Goal: Contribute content

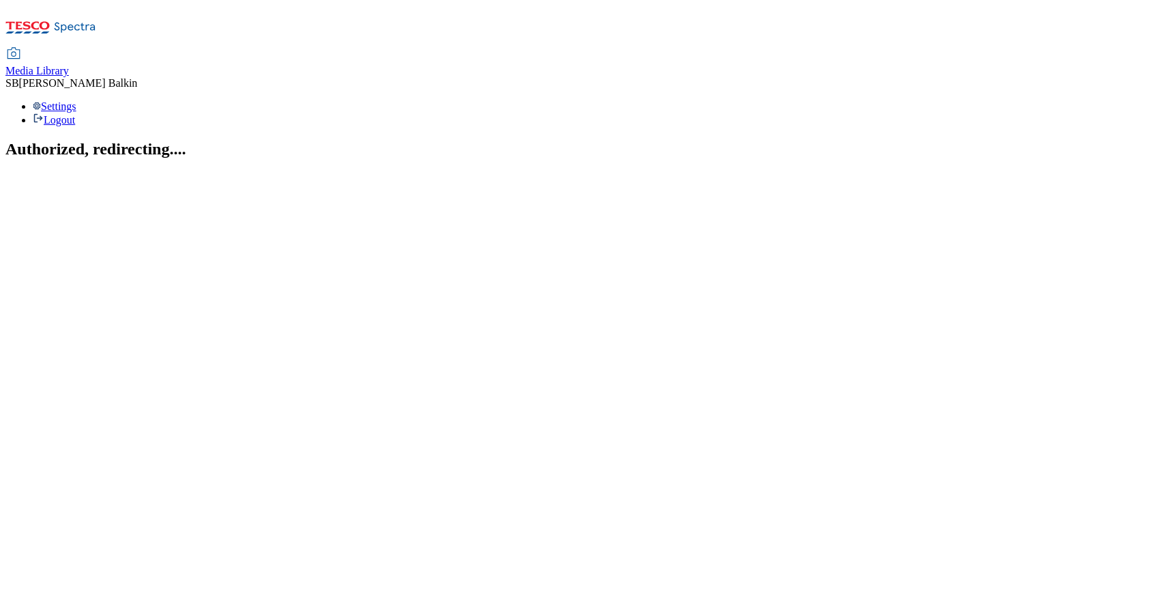
click at [69, 65] on span "Media Library" at bounding box center [36, 71] width 63 height 12
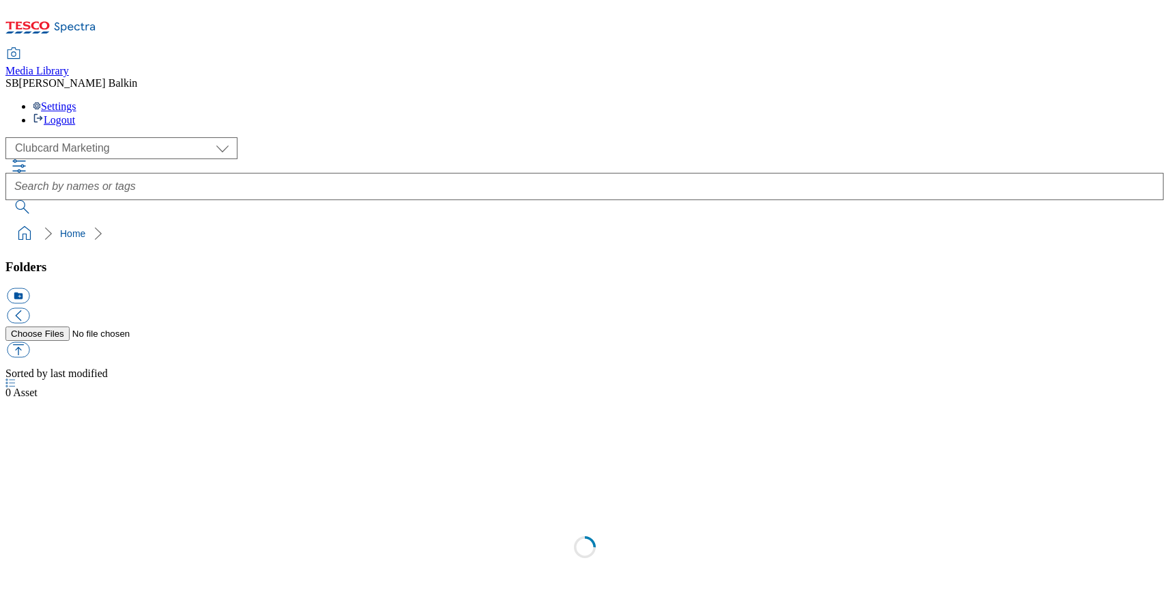
scroll to position [1, 0]
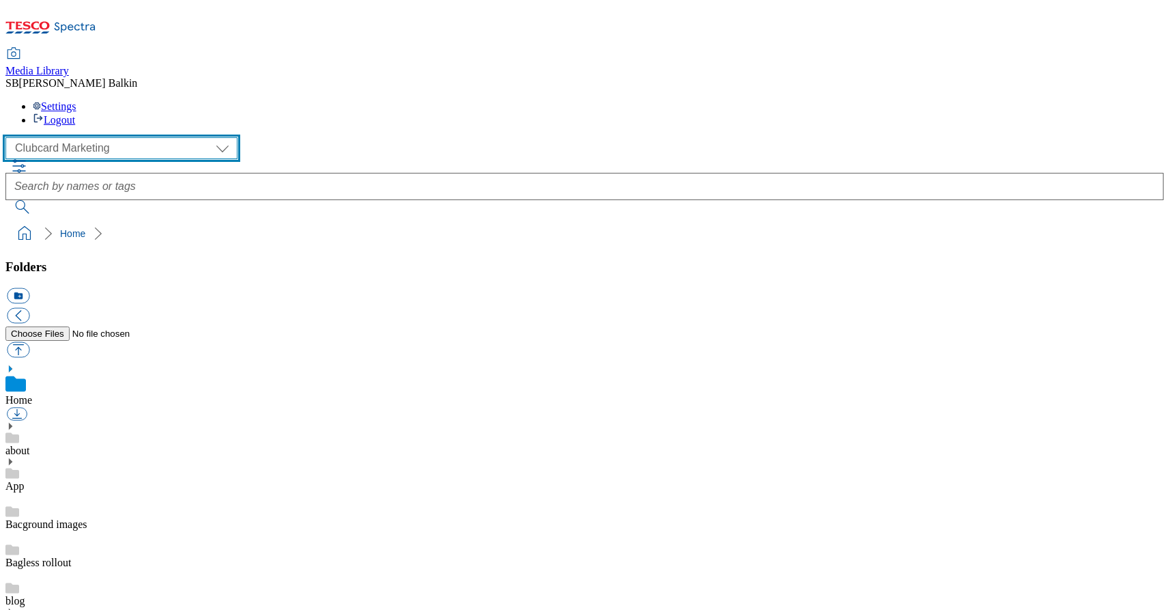
click at [102, 137] on select "Clubcard Marketing Dotcom UK FnF Stores GHS Marketing UK GHS Product UK GHS ROI…" at bounding box center [121, 148] width 232 height 22
select select "flare-ghs-mktg"
click at [10, 137] on select "Clubcard Marketing Dotcom UK FnF Stores GHS Marketing UK GHS Product UK GHS ROI…" at bounding box center [121, 148] width 232 height 22
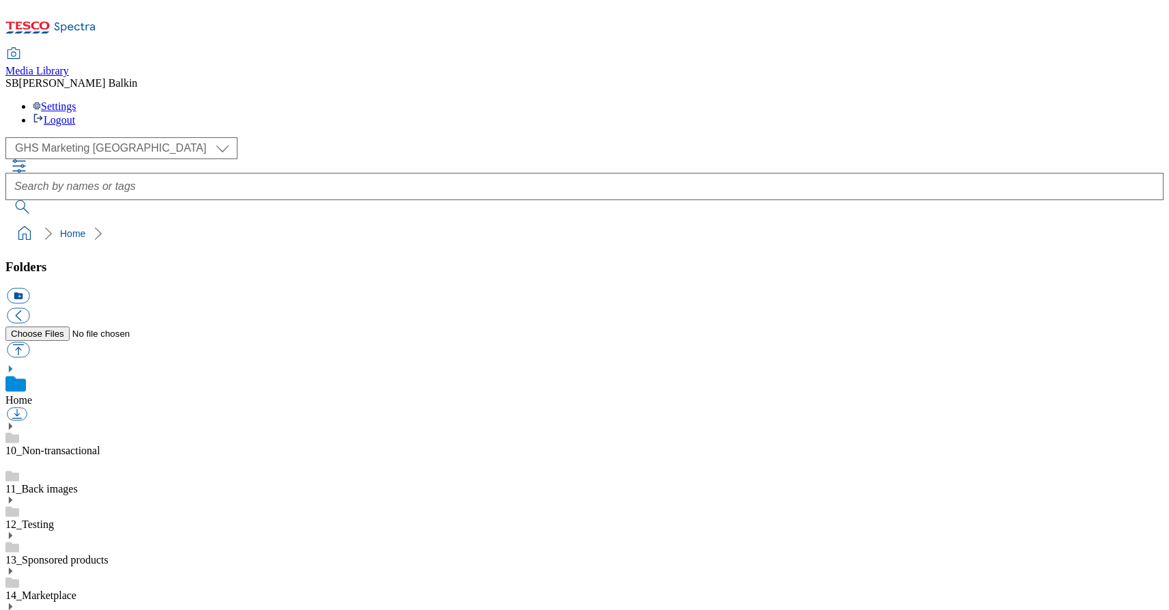
click at [12, 603] on use at bounding box center [10, 606] width 3 height 7
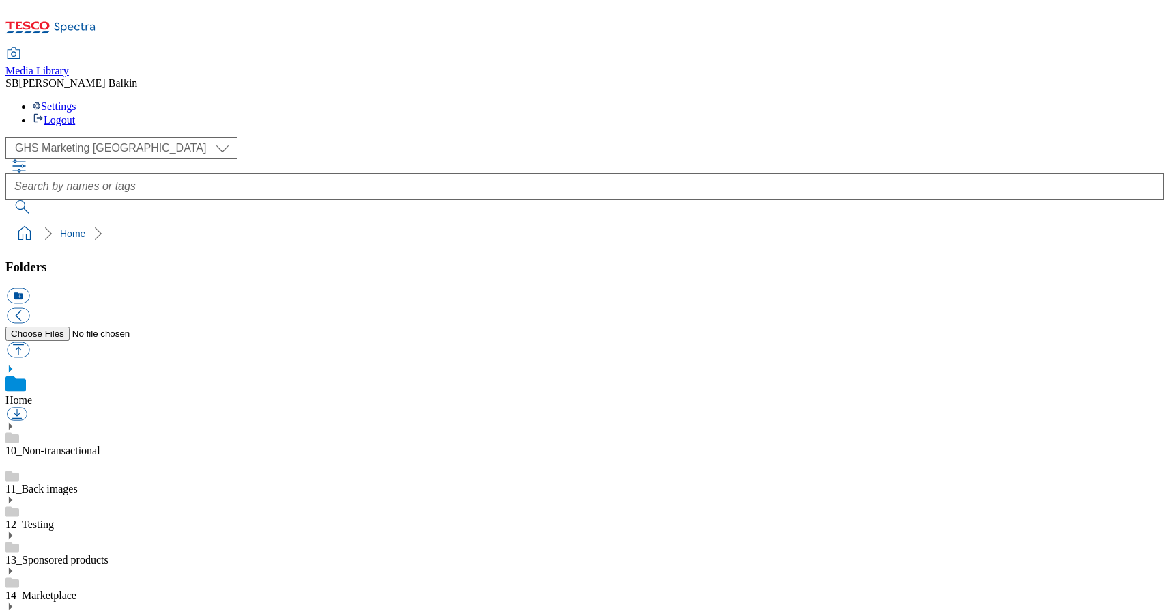
scroll to position [603, 0]
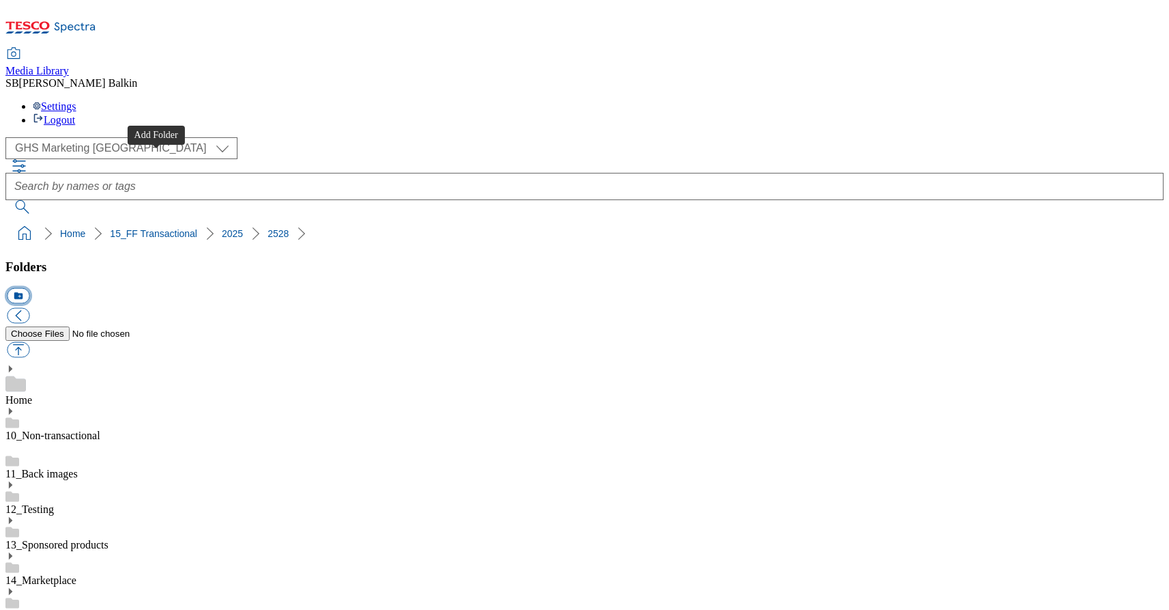
click at [29, 288] on button "icon_new_folder" at bounding box center [18, 296] width 23 height 16
type input "App Component"
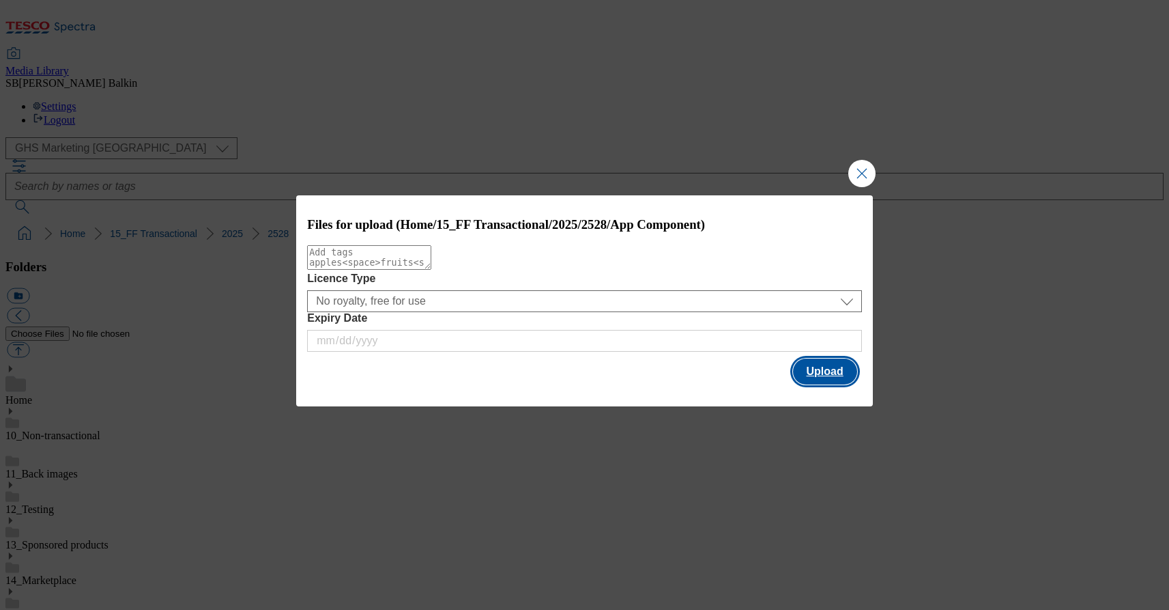
click at [819, 372] on button "Upload" at bounding box center [825, 371] width 64 height 26
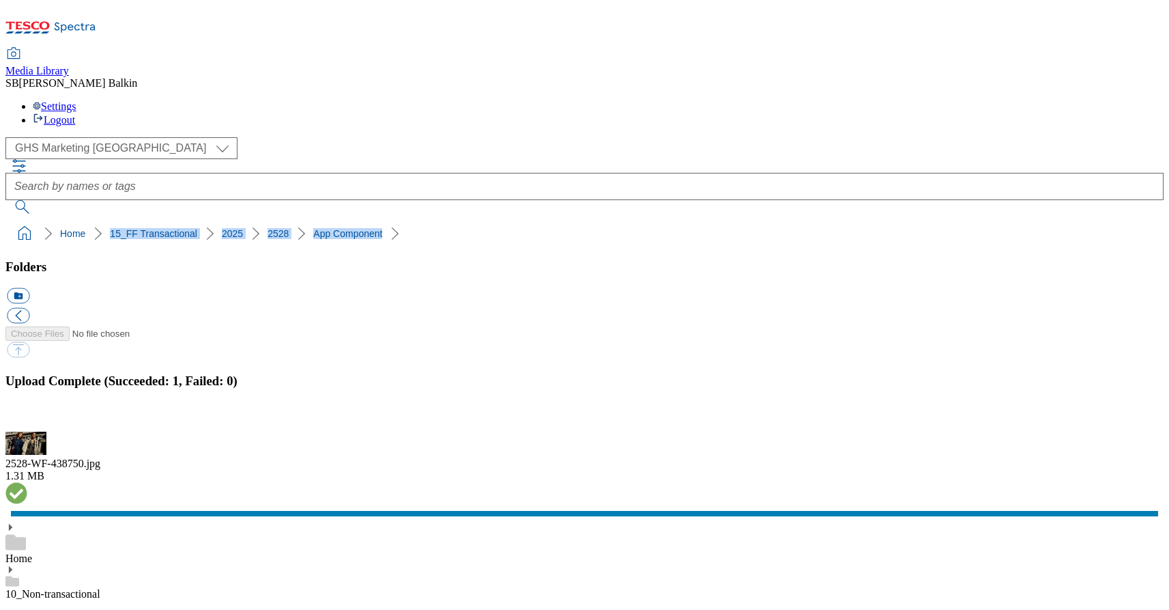
drag, startPoint x: 8, startPoint y: 135, endPoint x: 350, endPoint y: 127, distance: 342.1
click at [350, 220] on ol "Home 15_FF Transactional 2025 2528 App Component" at bounding box center [589, 233] width 1150 height 26
click at [375, 220] on ol "Home 15_FF Transactional 2025 2528 App Component" at bounding box center [589, 233] width 1150 height 26
drag, startPoint x: 375, startPoint y: 137, endPoint x: 5, endPoint y: 126, distance: 369.4
click at [5, 220] on nav "Home 15_FF Transactional 2025 2528 App Component" at bounding box center [584, 233] width 1158 height 26
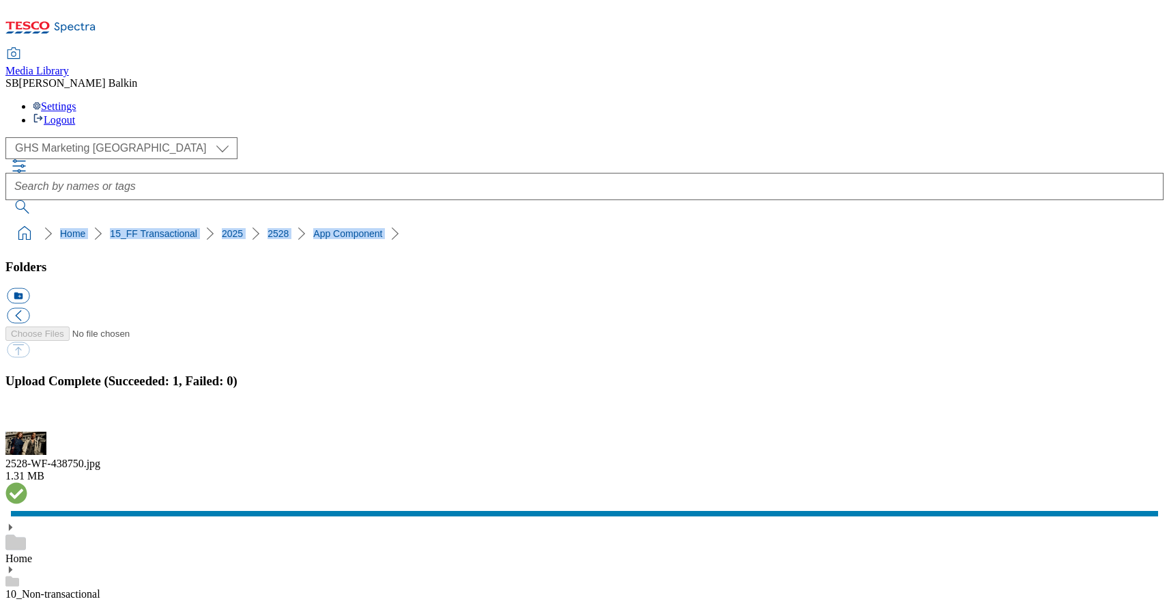
copy ol "Home 15_FF Transactional 2025 2528 App Component"
